Goal: Information Seeking & Learning: Learn about a topic

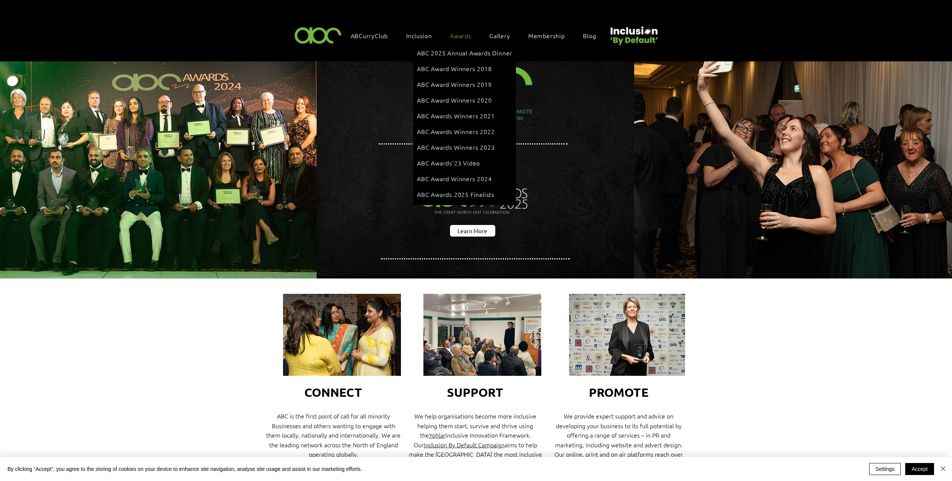
click at [456, 36] on span "Awards" at bounding box center [460, 35] width 21 height 8
click at [467, 50] on span "ABC 2025 Annual Awards Dinner" at bounding box center [464, 53] width 95 height 8
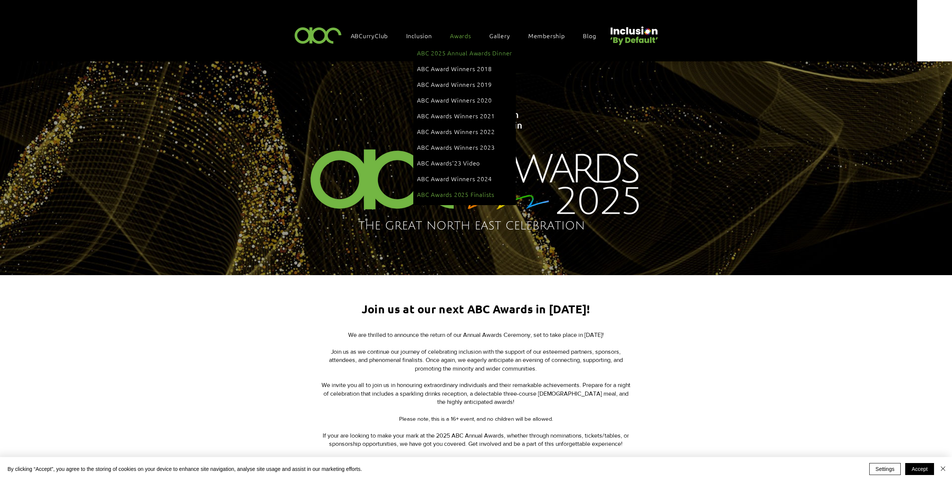
click at [474, 190] on span "ABC Awards 2025 Finalists" at bounding box center [455, 194] width 77 height 8
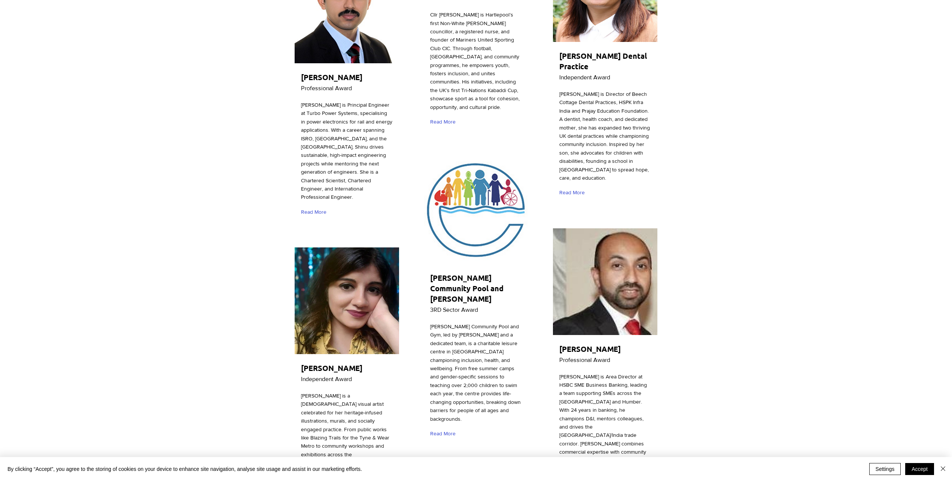
scroll to position [3435, 0]
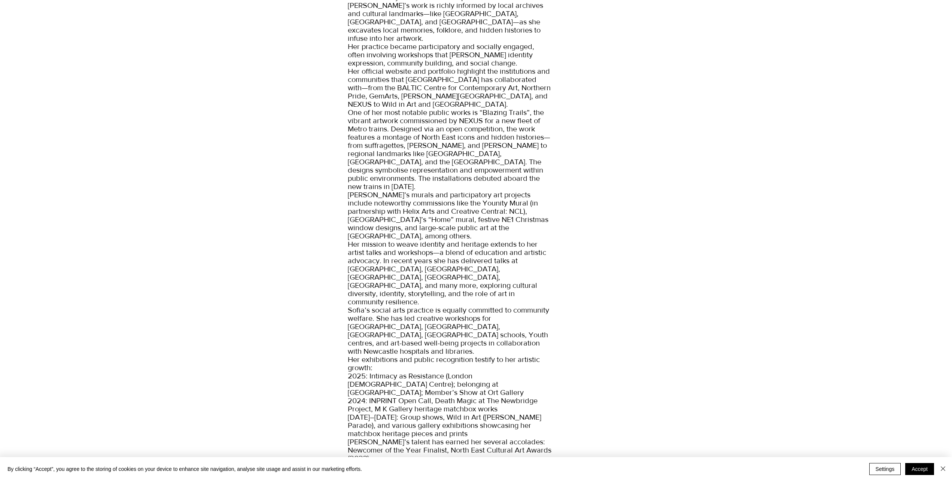
scroll to position [353, 0]
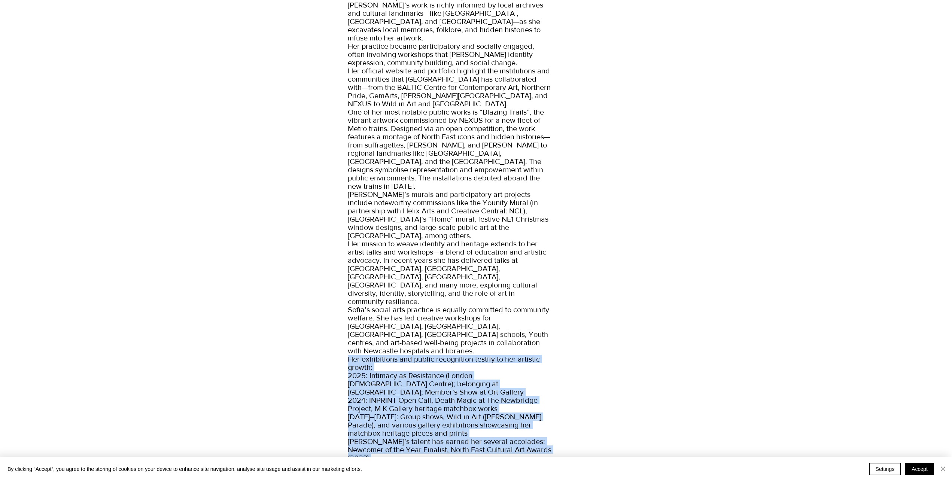
drag, startPoint x: 347, startPoint y: 314, endPoint x: 473, endPoint y: 455, distance: 188.8
click at [473, 455] on span "Sofia Barton is a distinguished multidisciplinary artist and cultural activist …" at bounding box center [450, 223] width 204 height 873
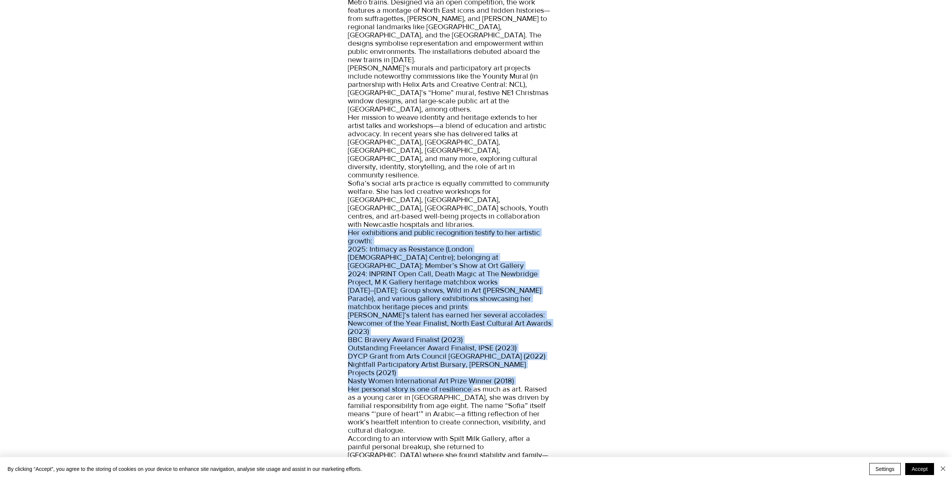
scroll to position [596, 0]
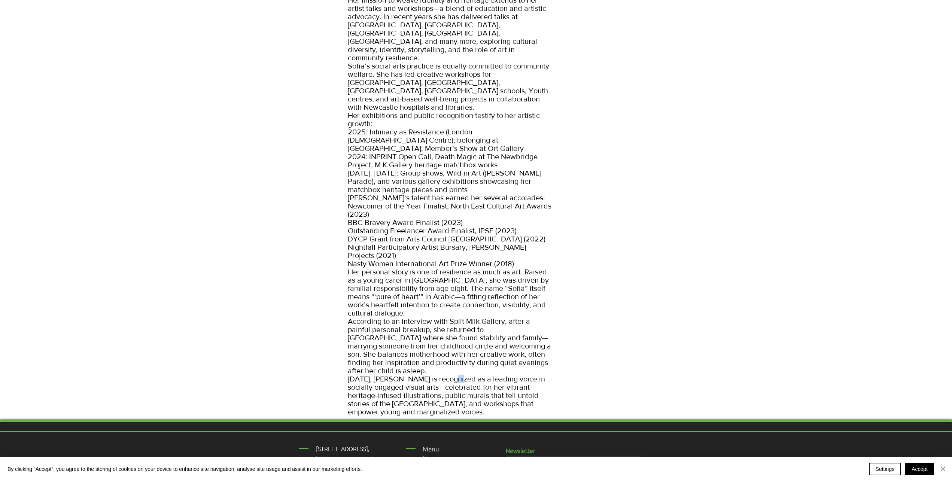
drag, startPoint x: 445, startPoint y: 316, endPoint x: 454, endPoint y: 319, distance: 9.3
drag, startPoint x: 460, startPoint y: 228, endPoint x: 402, endPoint y: 235, distance: 59.3
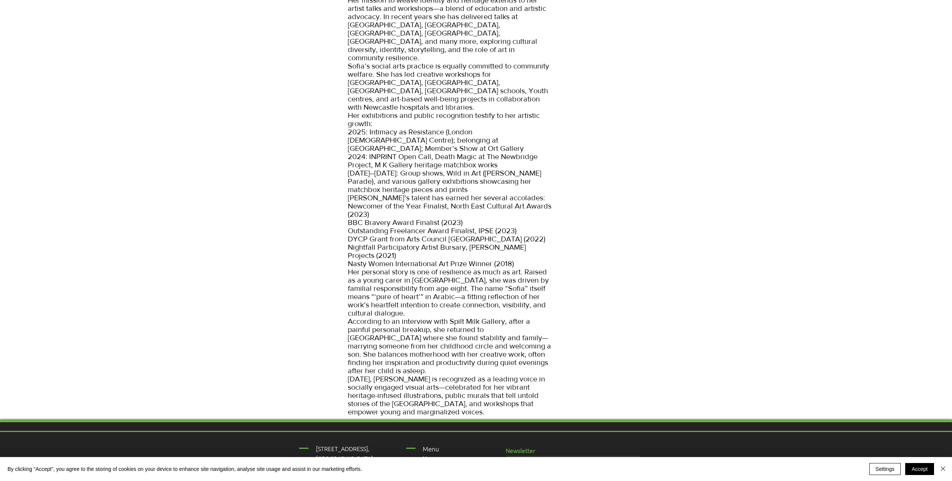
drag, startPoint x: 436, startPoint y: 239, endPoint x: 431, endPoint y: 236, distance: 6.2
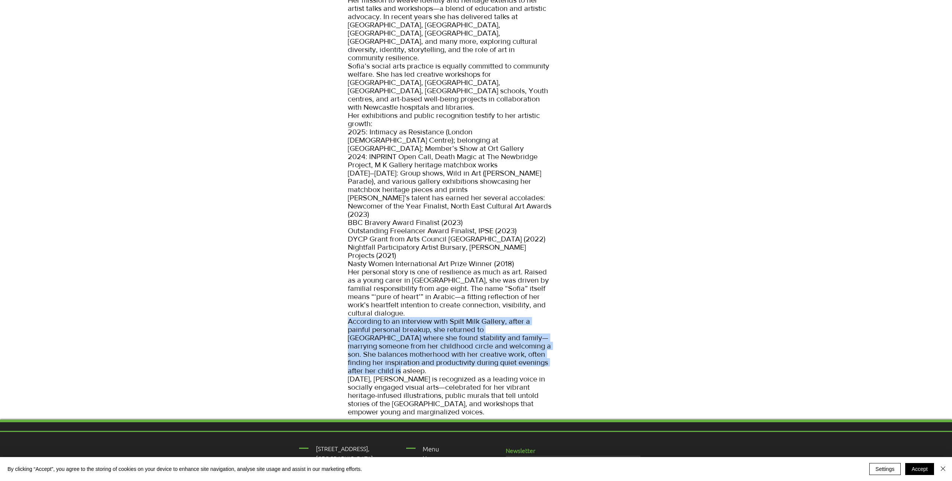
drag, startPoint x: 349, startPoint y: 258, endPoint x: 513, endPoint y: 307, distance: 170.8
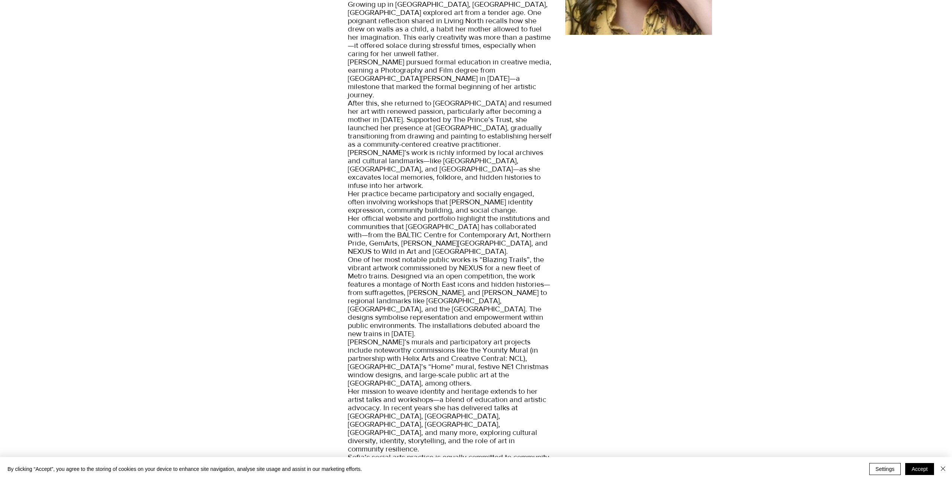
scroll to position [0, 0]
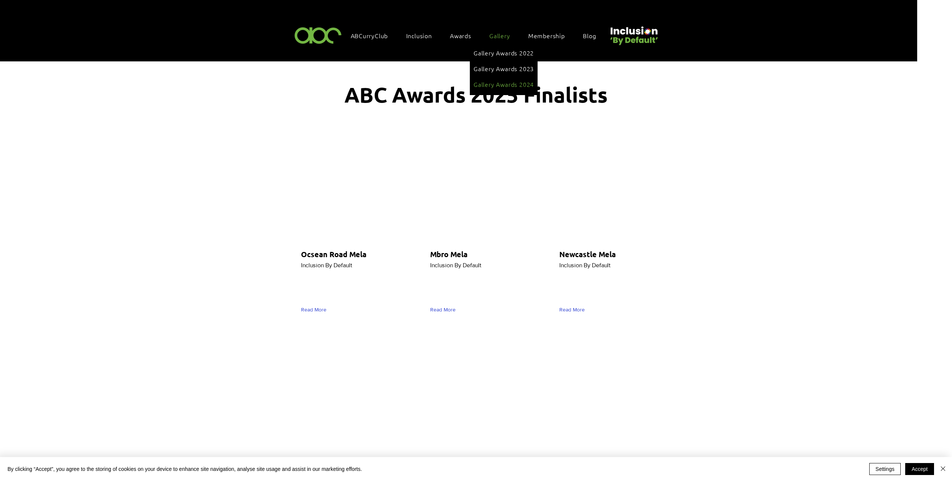
click at [505, 83] on span "Gallery Awards 2024" at bounding box center [504, 84] width 60 height 8
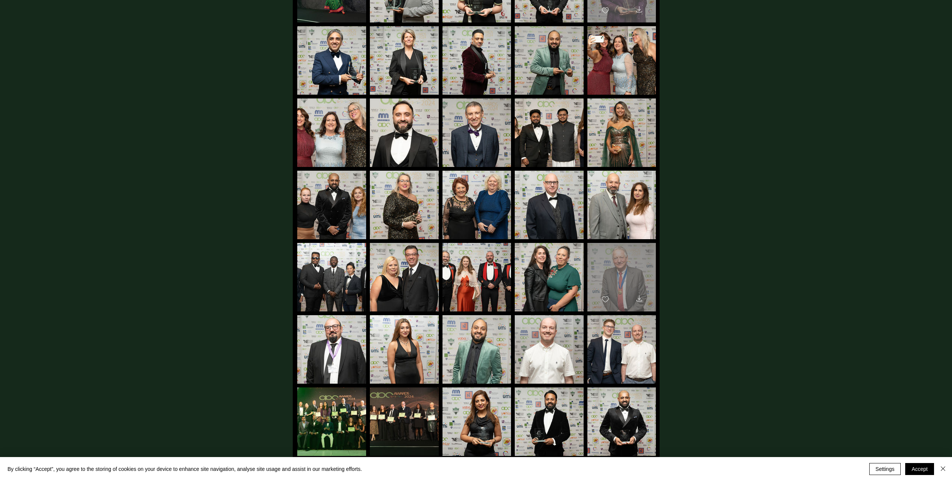
scroll to position [908, 0]
